Goal: Use online tool/utility: Use online tool/utility

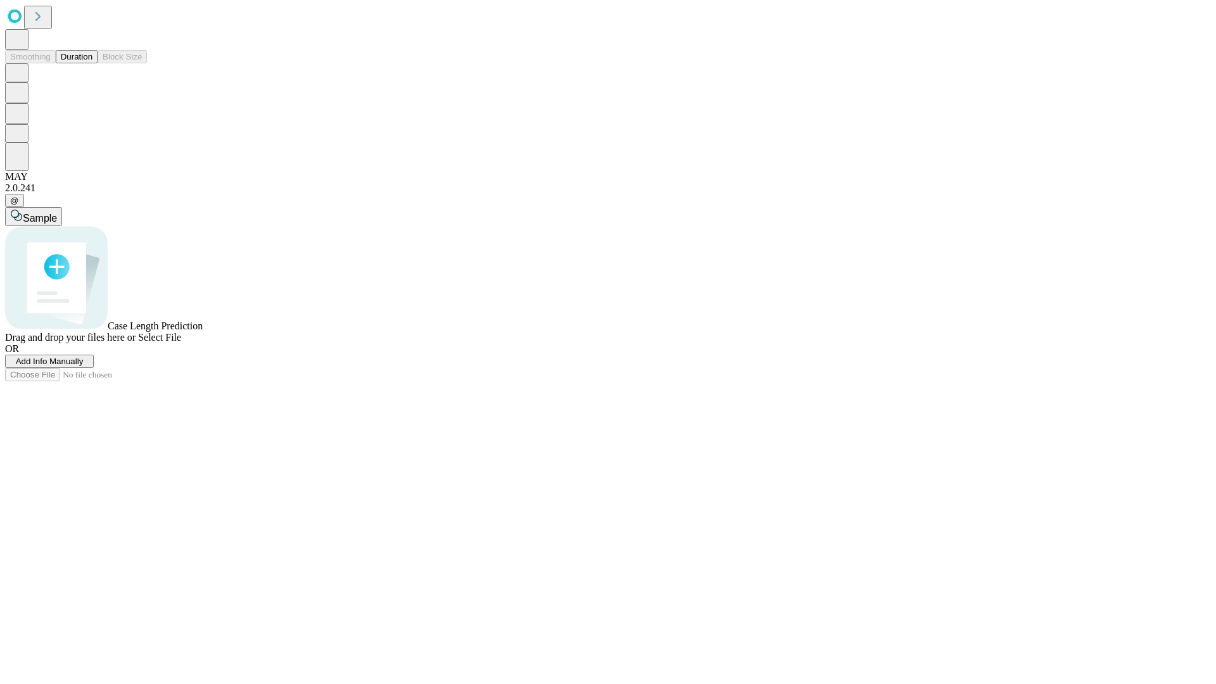
click at [92, 63] on button "Duration" at bounding box center [77, 56] width 42 height 13
click at [84, 366] on span "Add Info Manually" at bounding box center [50, 362] width 68 height 10
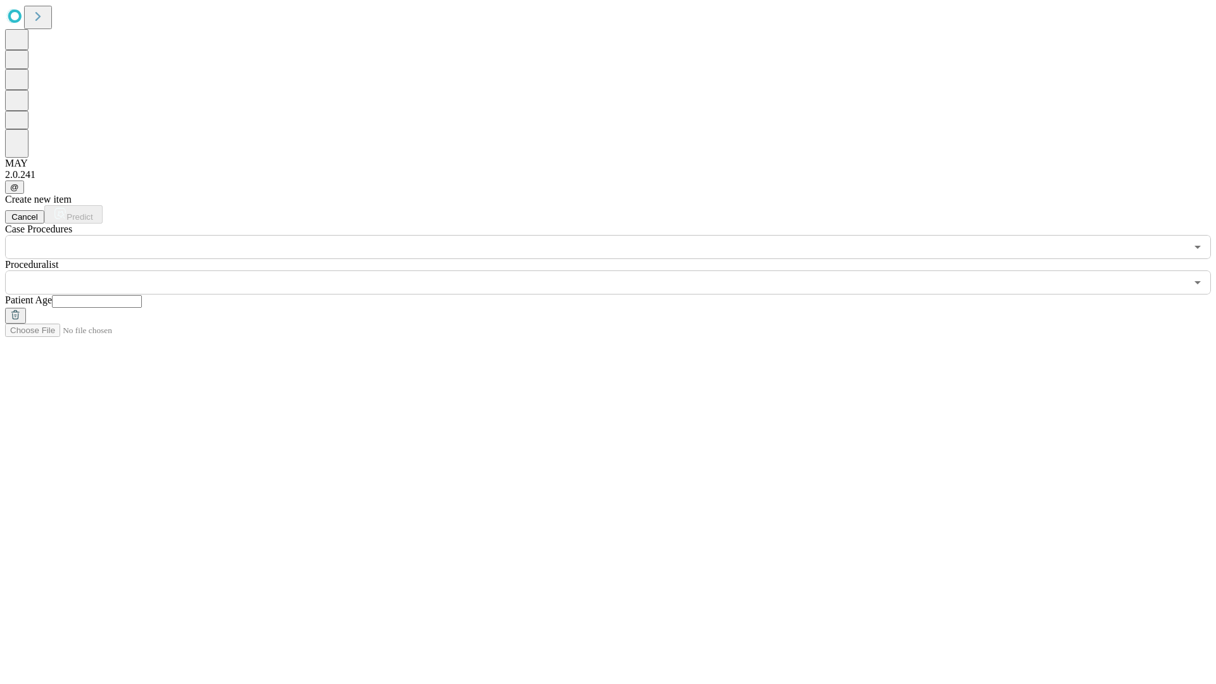
click at [142, 295] on input "text" at bounding box center [97, 301] width 90 height 13
type input "**"
click at [617, 271] on input "text" at bounding box center [596, 283] width 1182 height 24
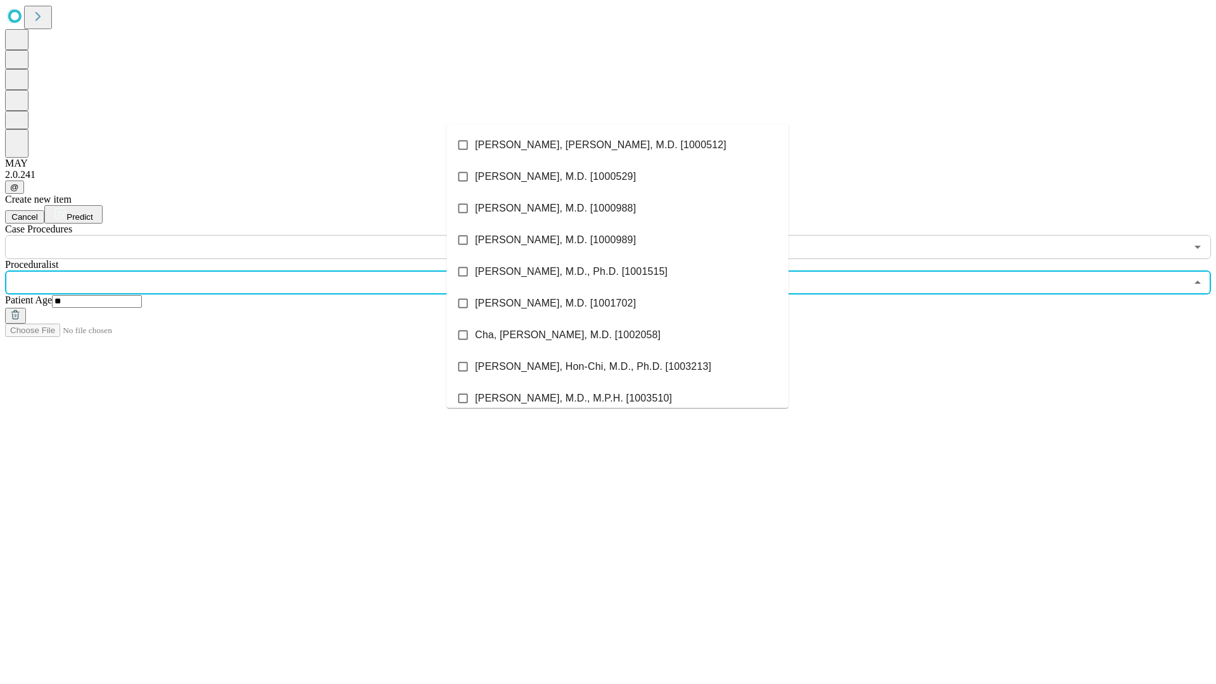
click at [618, 145] on li "[PERSON_NAME], [PERSON_NAME], M.D. [1000512]" at bounding box center [618, 145] width 342 height 32
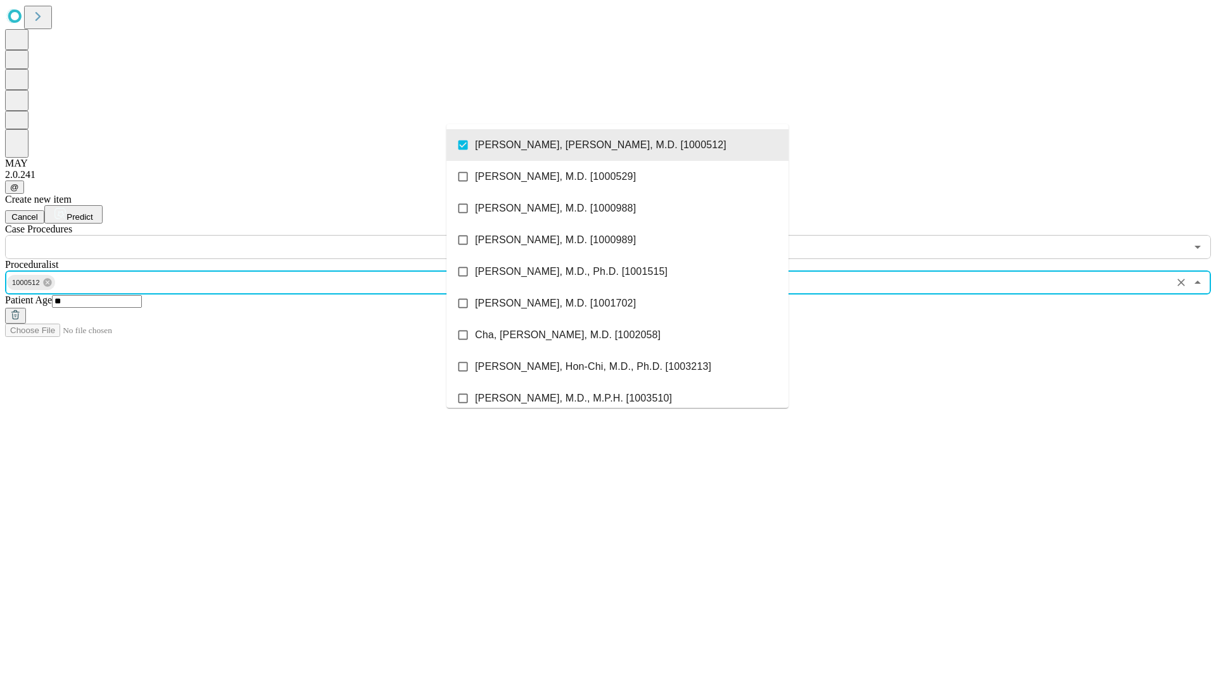
click at [266, 235] on input "text" at bounding box center [596, 247] width 1182 height 24
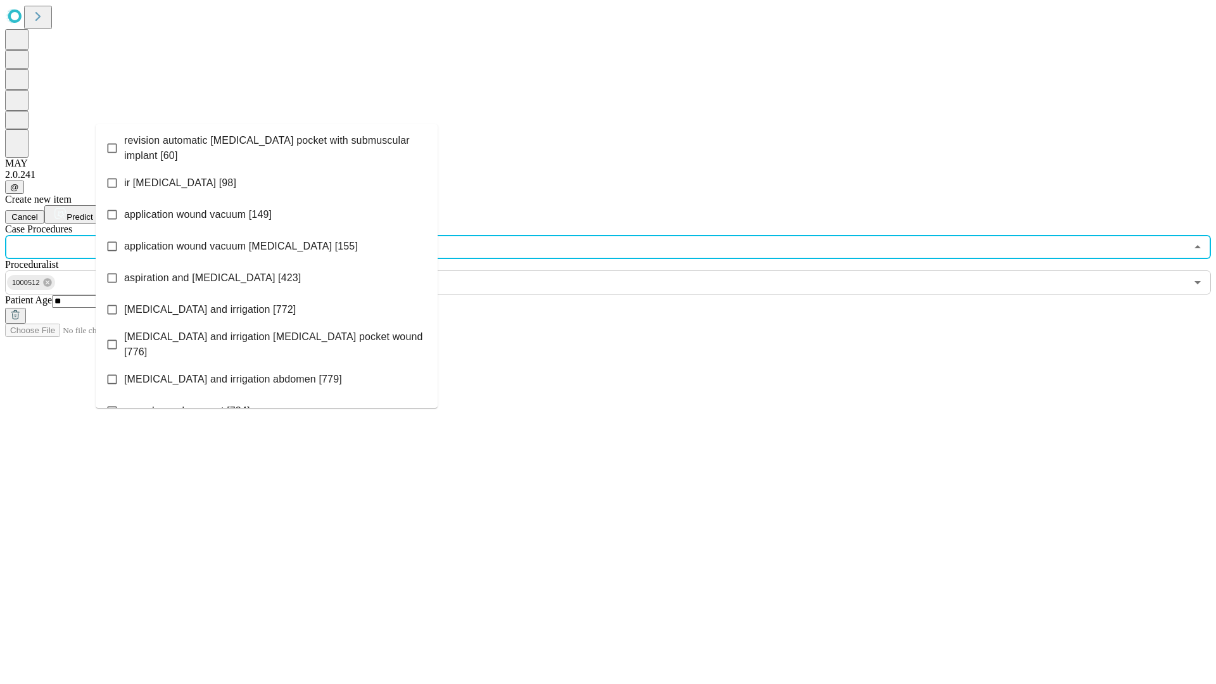
click at [267, 145] on span "revision automatic [MEDICAL_DATA] pocket with submuscular implant [60]" at bounding box center [275, 148] width 303 height 30
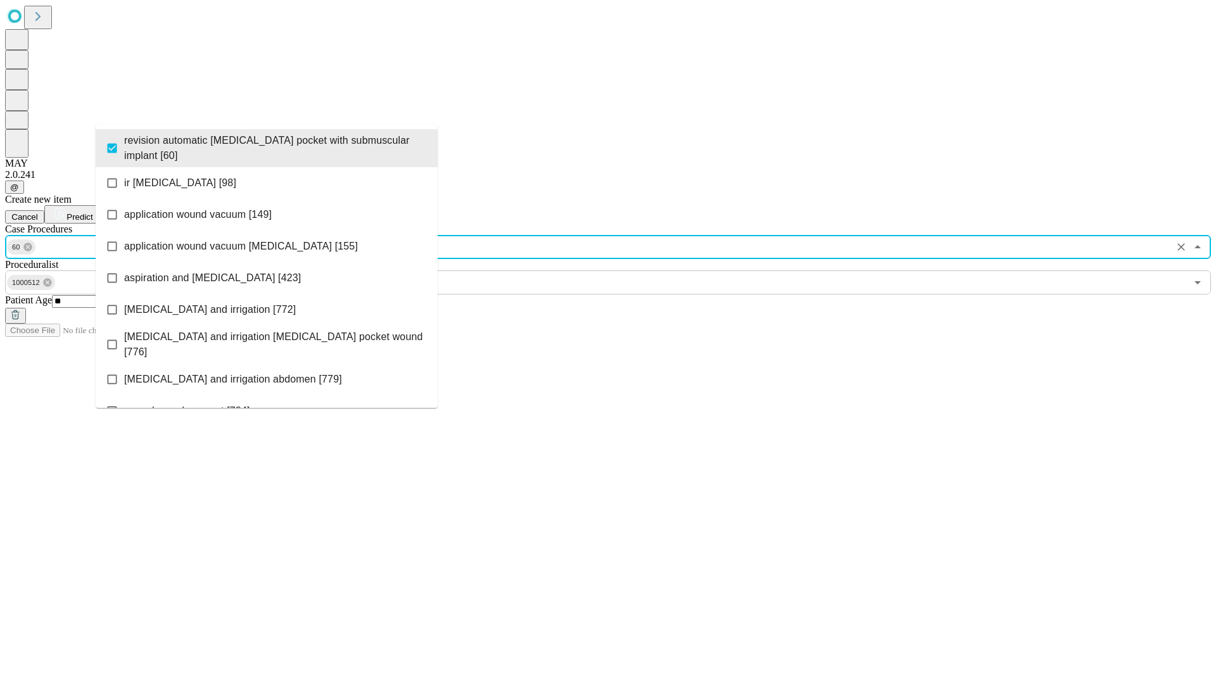
click at [92, 212] on span "Predict" at bounding box center [80, 217] width 26 height 10
